Goal: Task Accomplishment & Management: Complete application form

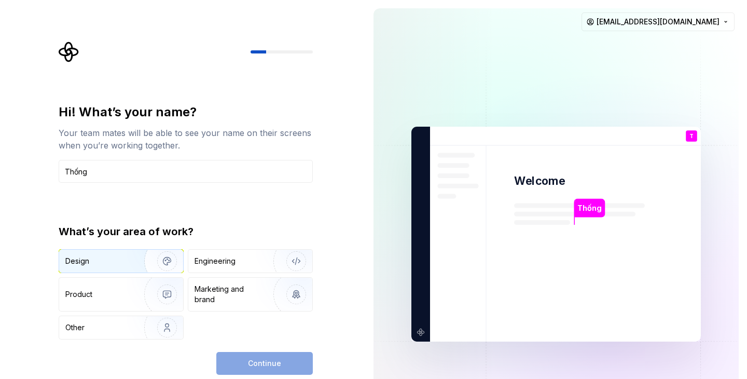
type input "Thống"
click at [114, 261] on div "Design" at bounding box center [97, 261] width 65 height 10
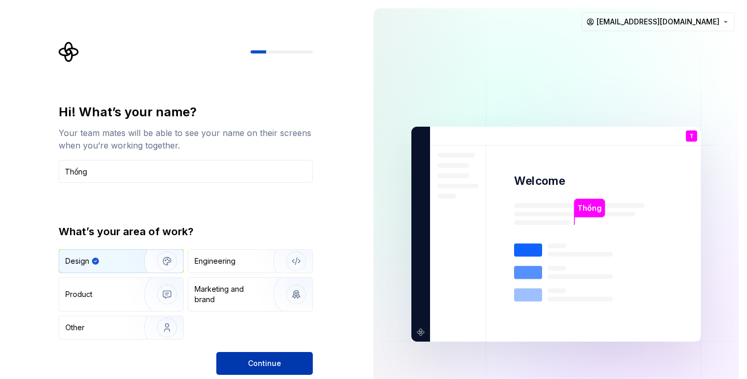
click at [268, 362] on span "Continue" at bounding box center [264, 363] width 33 height 10
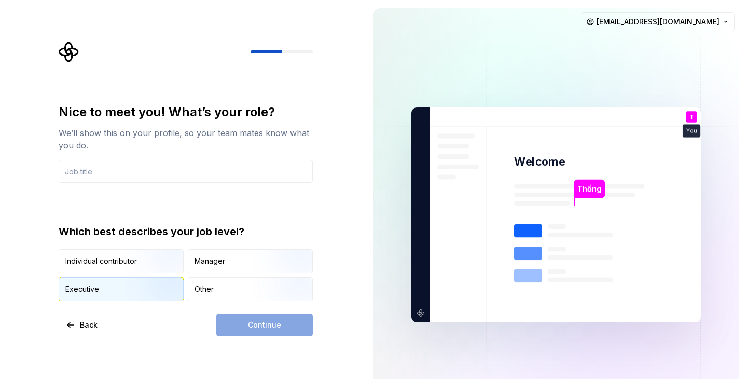
click at [125, 288] on img "button" at bounding box center [158, 302] width 66 height 70
click at [201, 176] on input "text" at bounding box center [186, 171] width 254 height 23
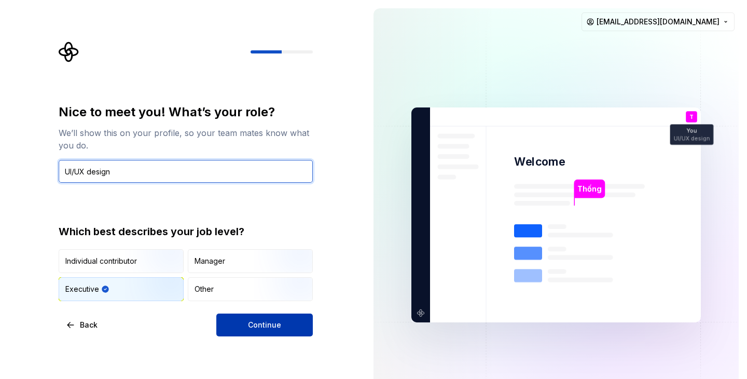
type input "UI/UX design"
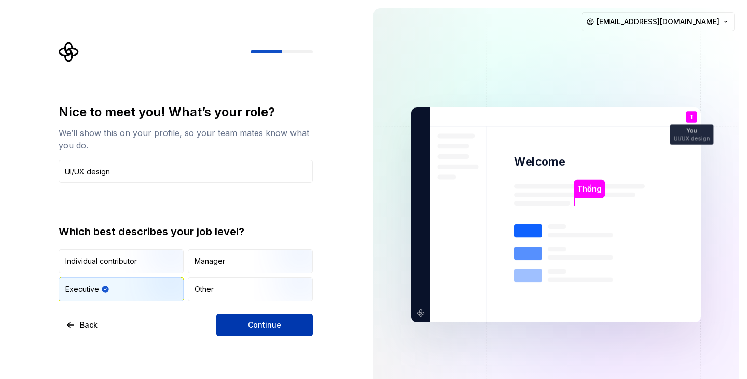
click at [273, 324] on span "Continue" at bounding box center [264, 325] width 33 height 10
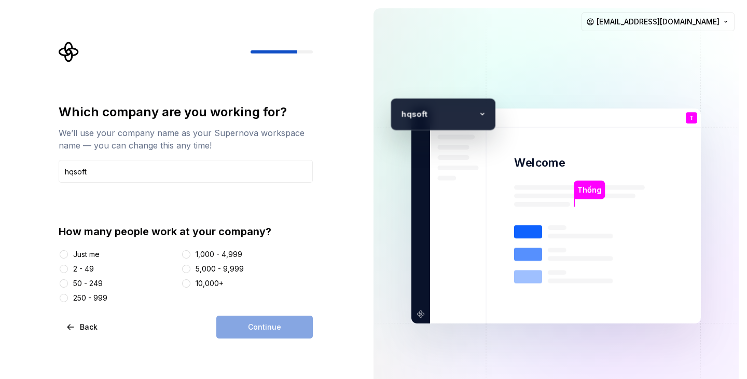
type input "hqsoft"
click at [64, 285] on button "50 - 249" at bounding box center [64, 283] width 8 height 8
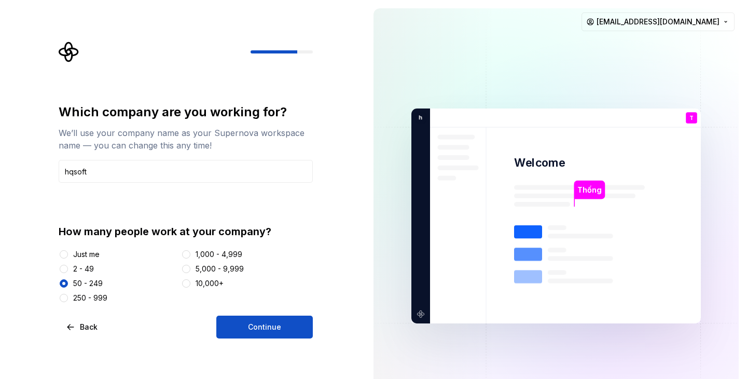
click at [238, 327] on button "Continue" at bounding box center [264, 326] width 97 height 23
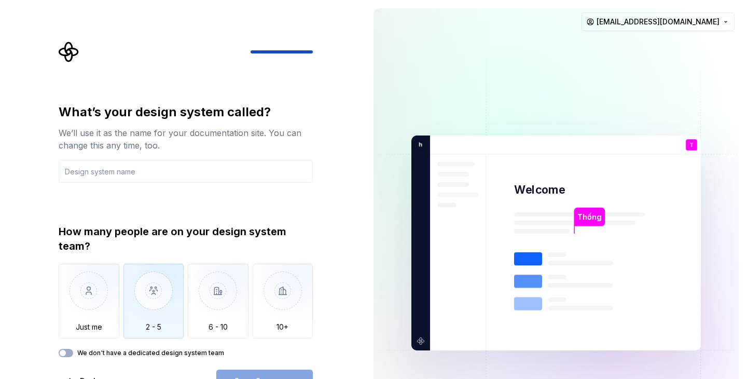
click at [166, 294] on img "button" at bounding box center [153, 299] width 61 height 70
click at [182, 169] on input "text" at bounding box center [186, 171] width 254 height 23
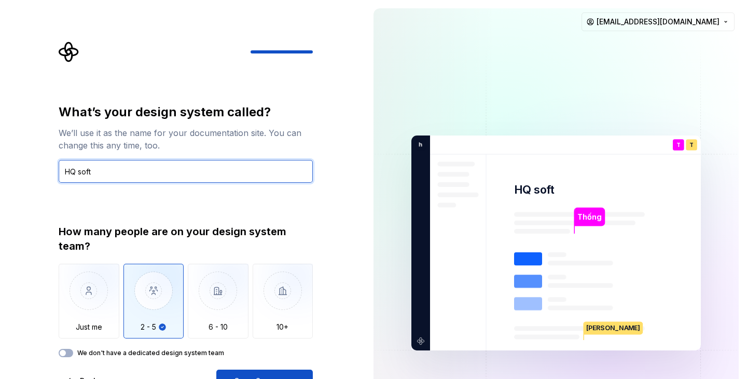
type input "HQ soft"
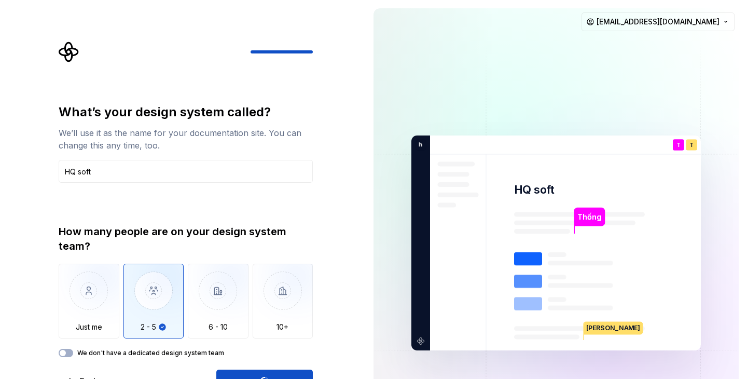
click at [303, 375] on div "Open Supernova" at bounding box center [264, 380] width 97 height 23
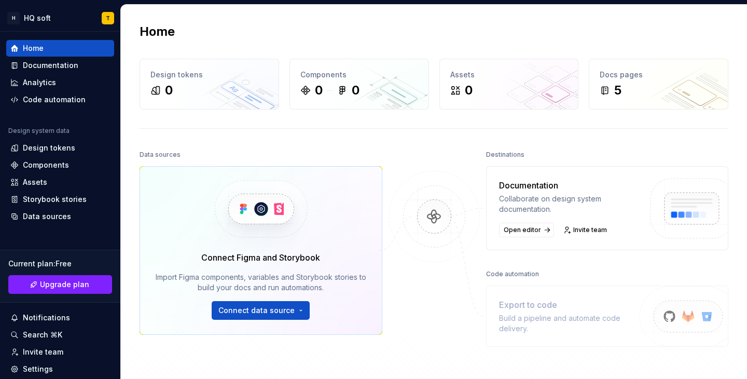
click at [314, 176] on img at bounding box center [260, 209] width 127 height 85
click at [68, 147] on div "Design tokens" at bounding box center [49, 148] width 52 height 10
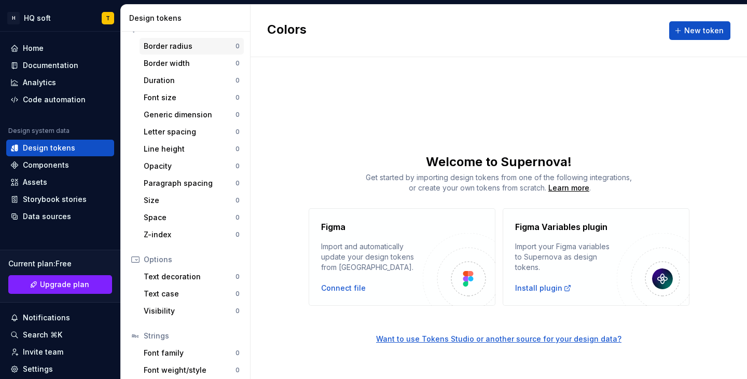
scroll to position [189, 0]
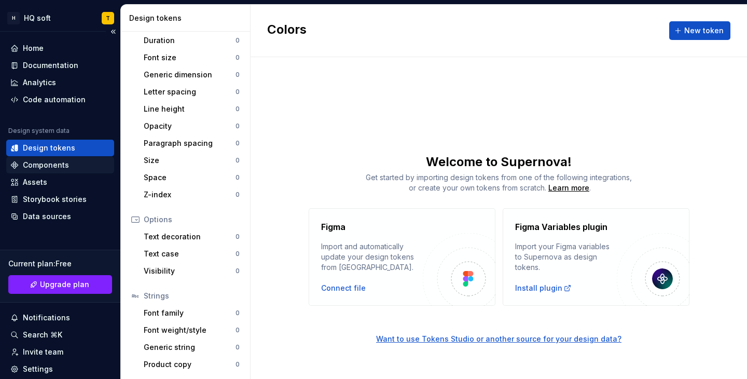
click at [56, 166] on div "Components" at bounding box center [46, 165] width 46 height 10
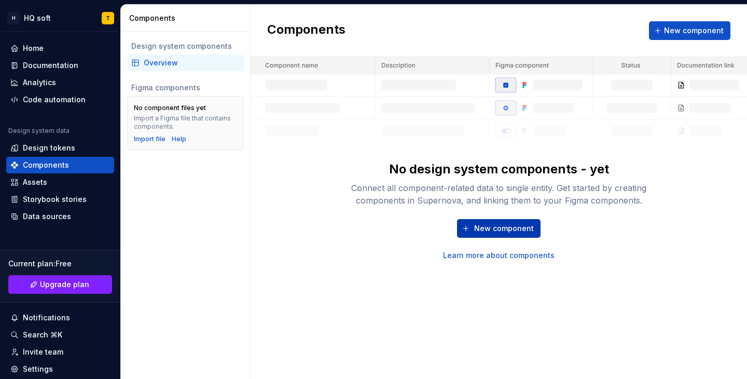
click at [493, 228] on span "New component" at bounding box center [504, 228] width 60 height 10
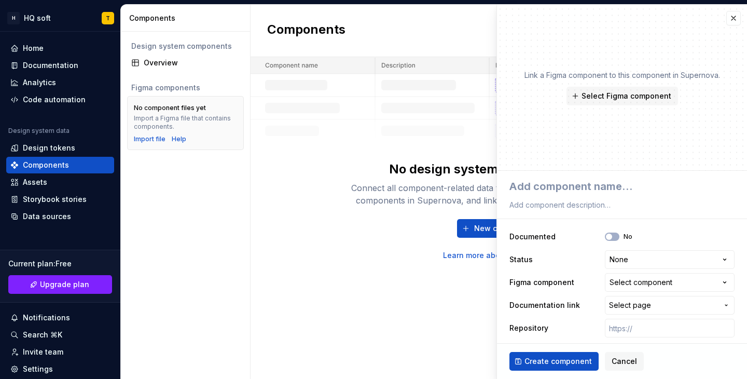
type textarea "*"
click at [415, 231] on div "New component Learn more about components" at bounding box center [499, 240] width 332 height 42
click at [726, 17] on button "button" at bounding box center [733, 18] width 15 height 15
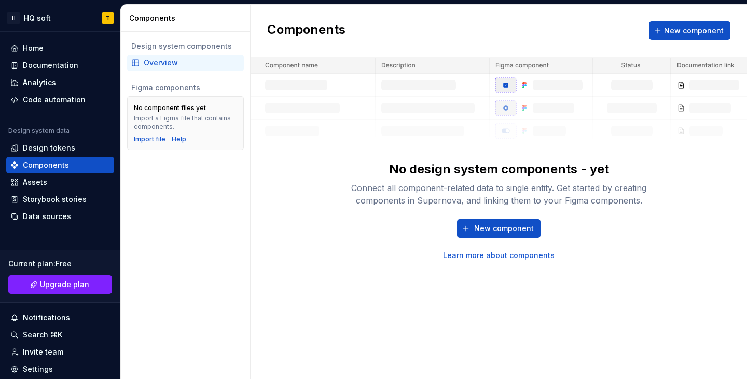
click at [255, 242] on div "No design system components - yet Connect all component-related data to single …" at bounding box center [499, 158] width 497 height 203
click at [69, 185] on div "Assets" at bounding box center [60, 182] width 100 height 10
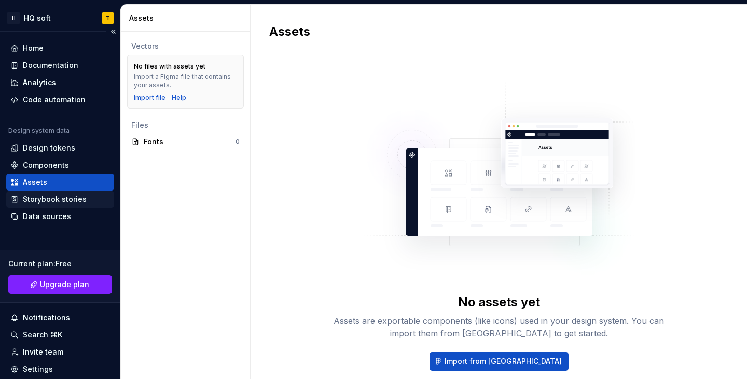
click at [85, 198] on div "Storybook stories" at bounding box center [60, 199] width 100 height 10
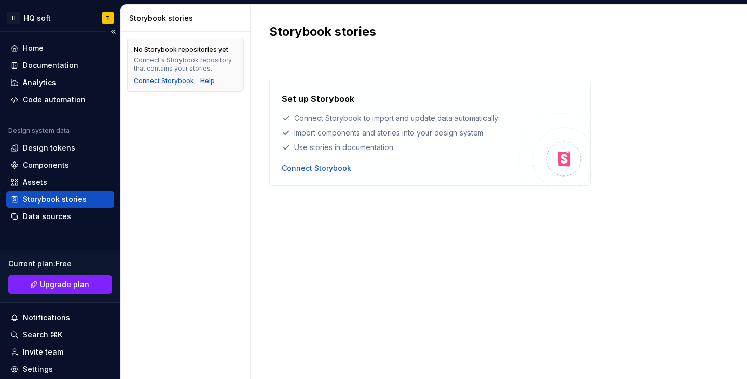
click at [50, 227] on div "Home Documentation Analytics Code automation Design system data Design tokens C…" at bounding box center [60, 226] width 120 height 388
click at [57, 221] on div "Data sources" at bounding box center [47, 216] width 48 height 10
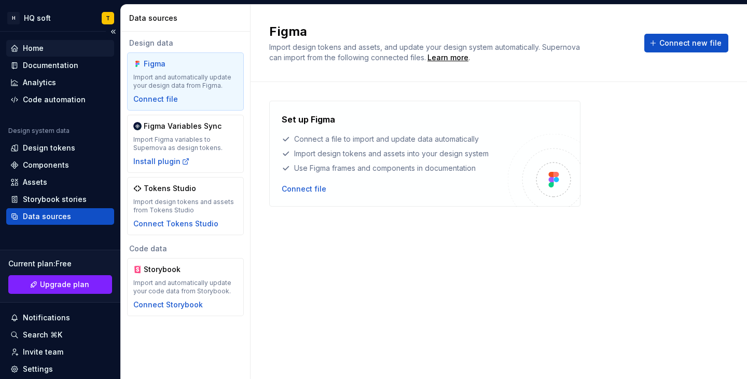
click at [53, 43] on div "Home" at bounding box center [60, 48] width 100 height 10
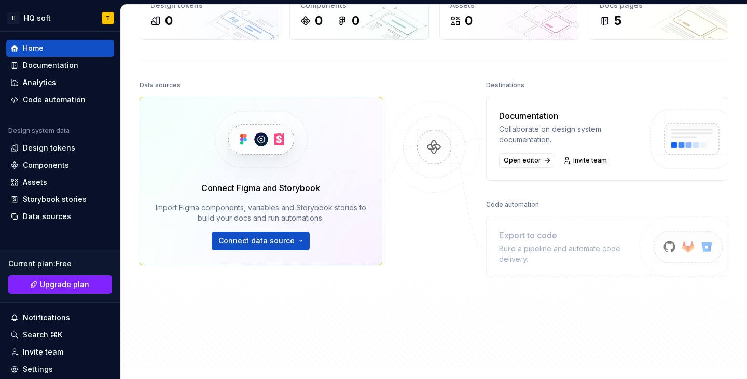
scroll to position [153, 0]
